Goal: Navigation & Orientation: Find specific page/section

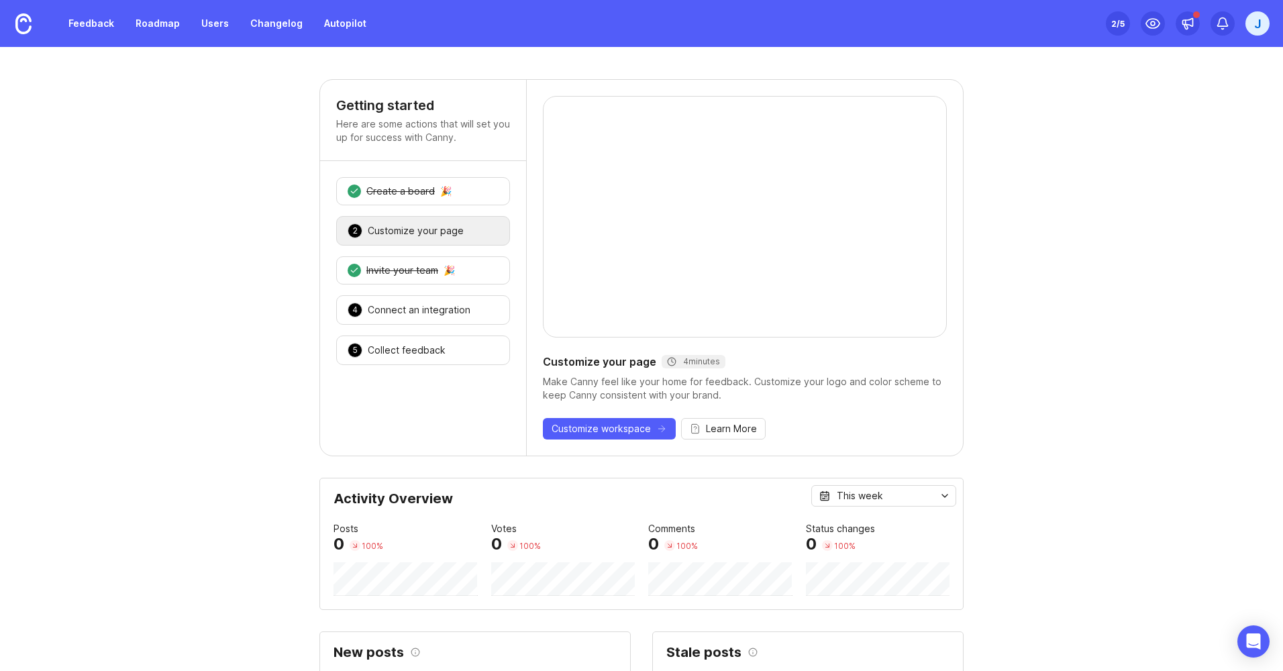
click at [1189, 20] on icon at bounding box center [1188, 23] width 10 height 8
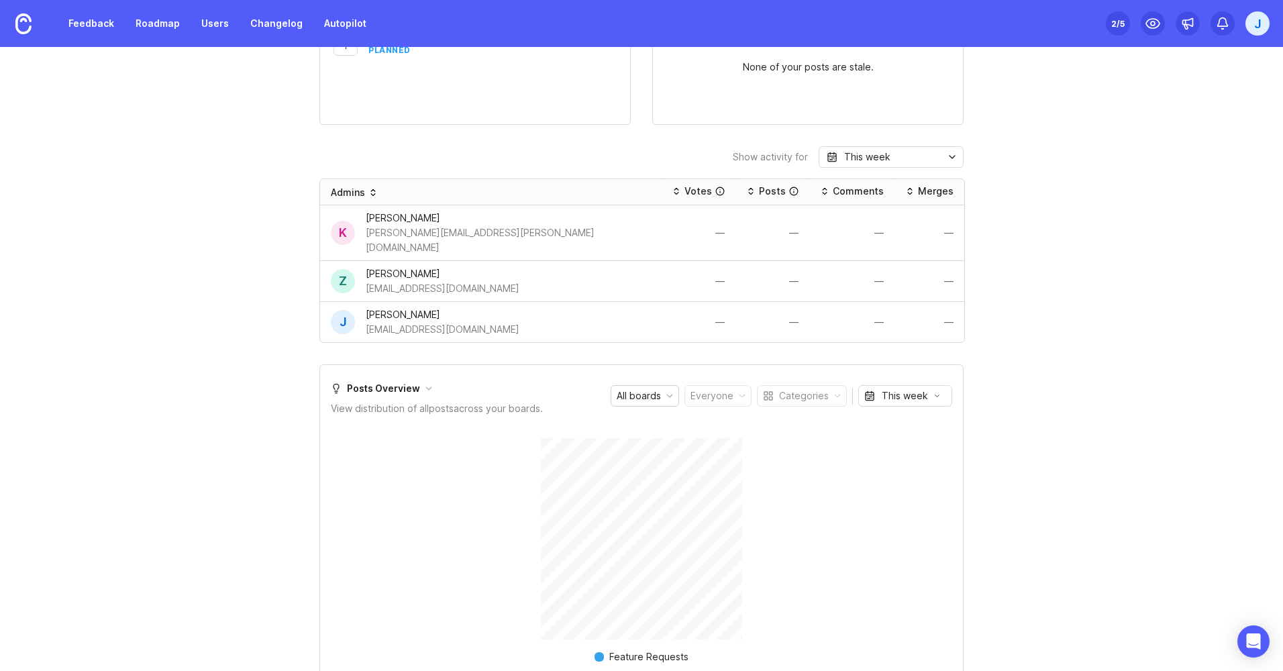
scroll to position [820, 0]
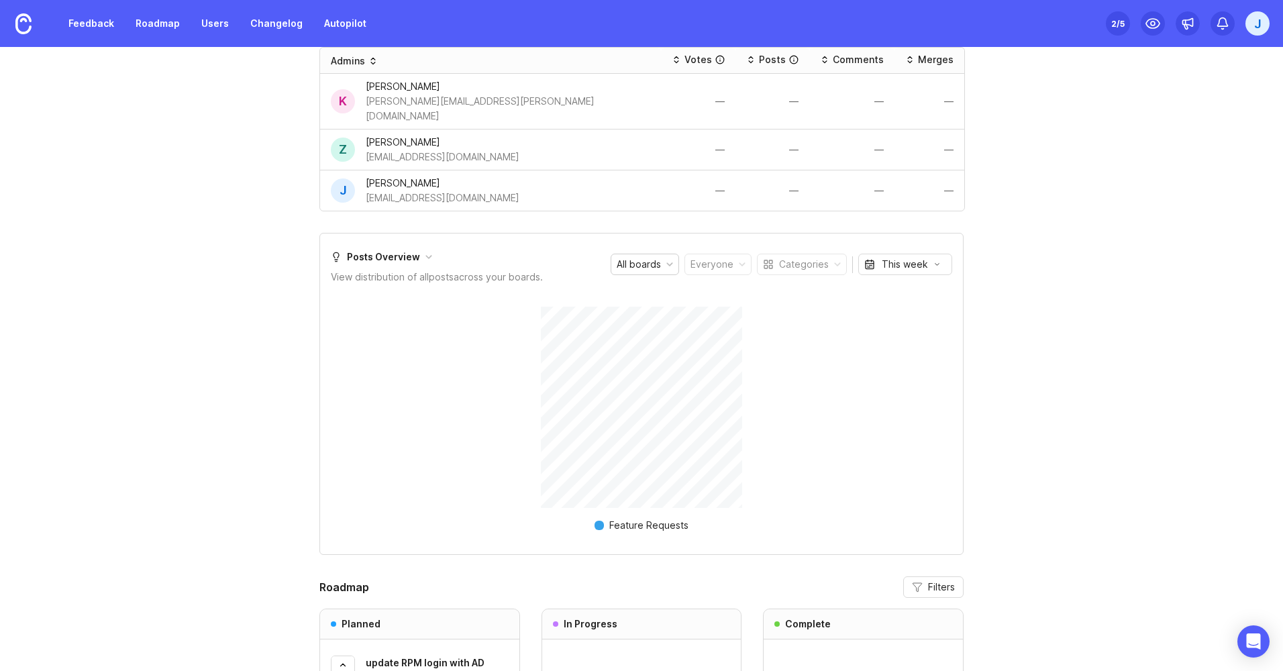
click at [653, 257] on div "All boards" at bounding box center [638, 264] width 44 height 15
click at [655, 257] on div "All boards" at bounding box center [638, 264] width 44 height 15
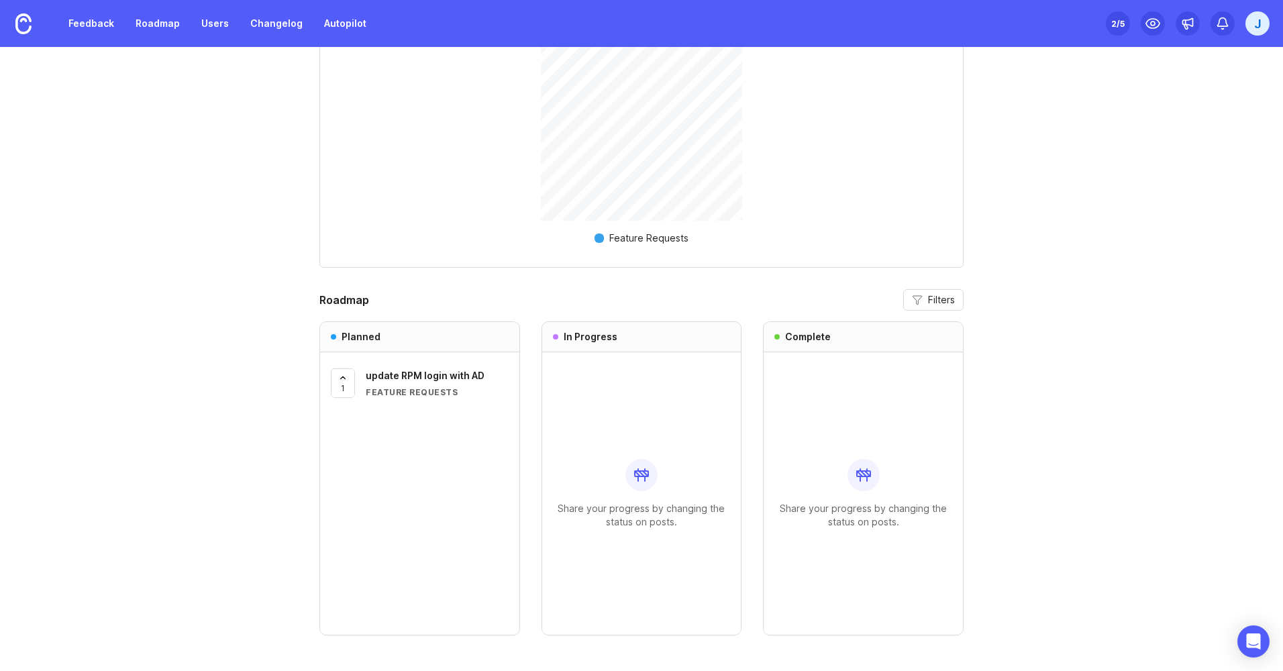
scroll to position [1111, 0]
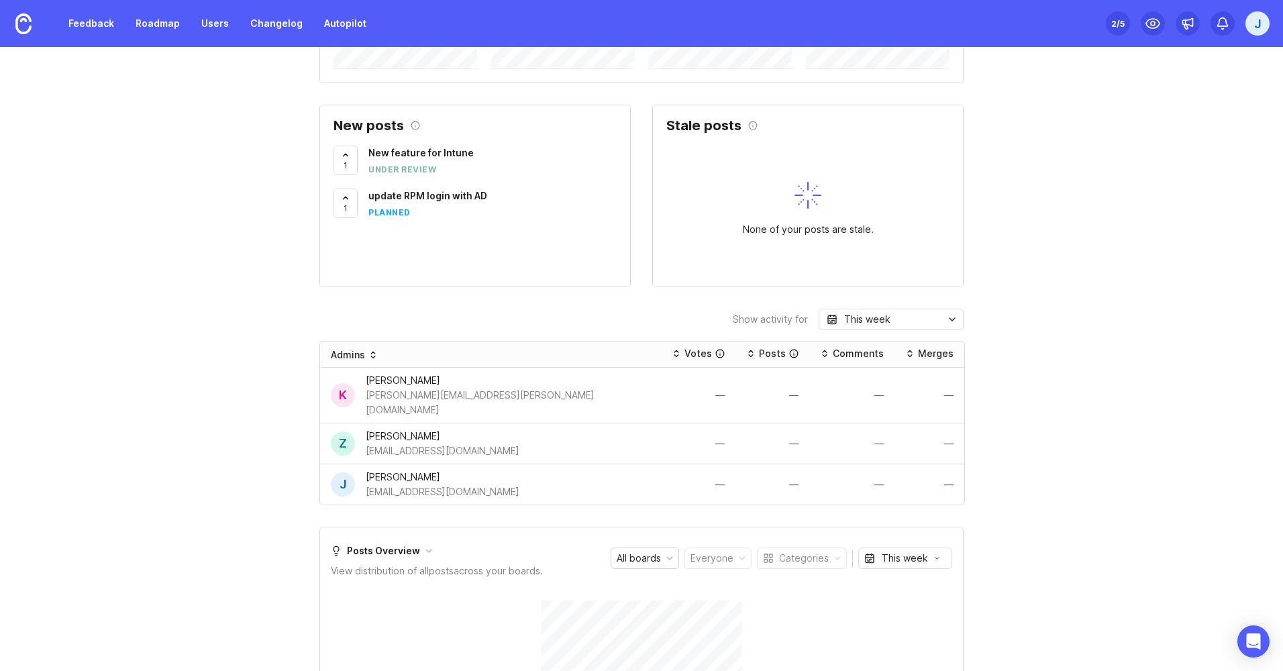
scroll to position [537, 0]
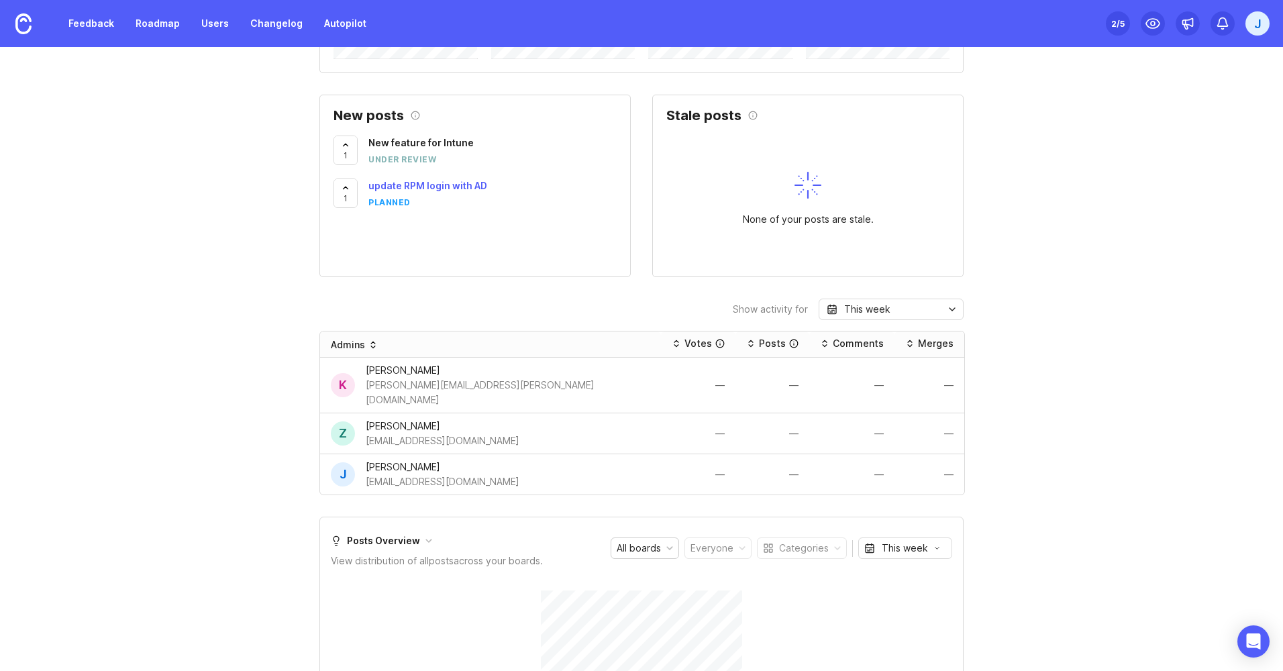
click at [393, 198] on div "planned" at bounding box center [389, 202] width 42 height 11
